Goal: Find specific page/section: Find specific page/section

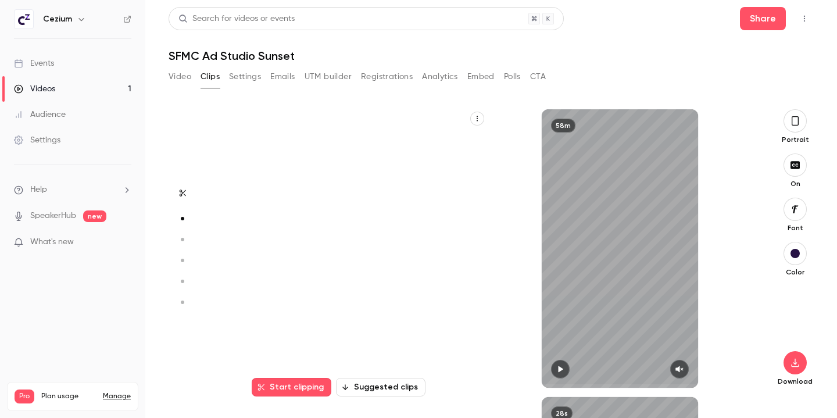
scroll to position [288, 0]
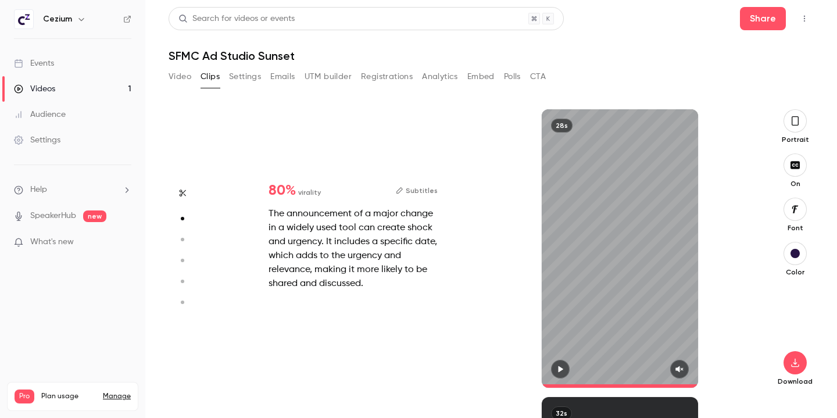
click at [61, 59] on link "Events" at bounding box center [72, 64] width 145 height 26
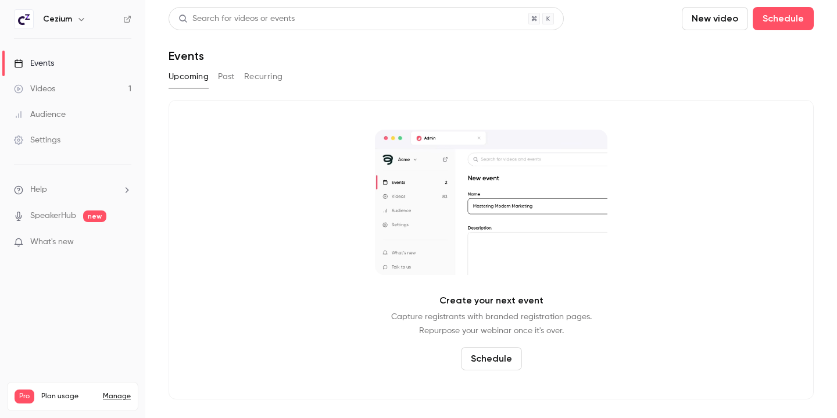
click at [229, 76] on button "Past" at bounding box center [226, 76] width 17 height 19
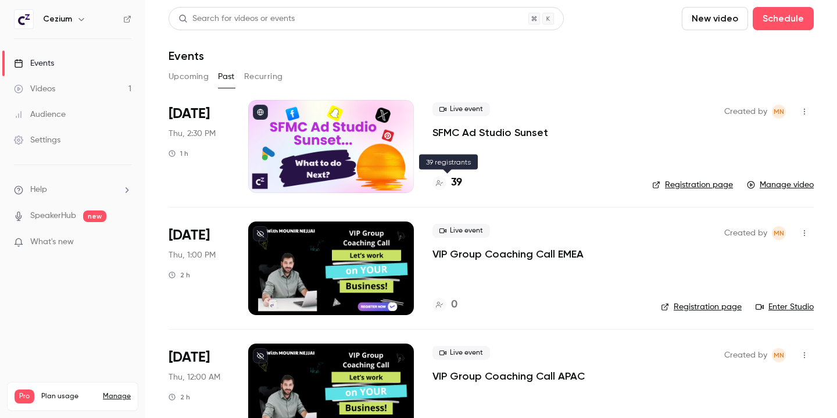
click at [456, 185] on h4 "39" at bounding box center [456, 183] width 11 height 16
